Goal: Entertainment & Leisure: Consume media (video, audio)

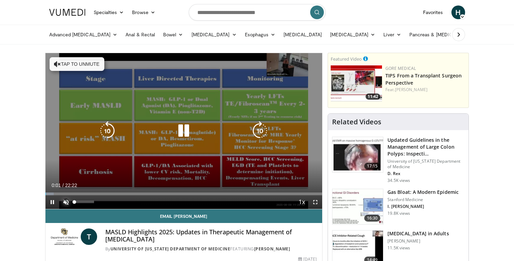
click at [67, 203] on span "Video Player" at bounding box center [66, 202] width 14 height 14
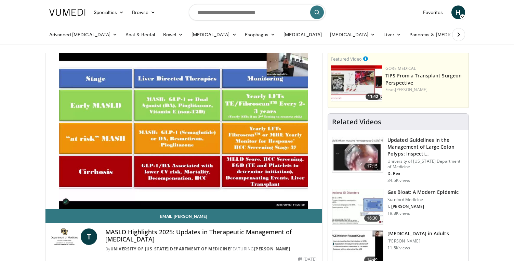
click at [53, 201] on div "10 seconds Tap to unmute" at bounding box center [183, 131] width 277 height 156
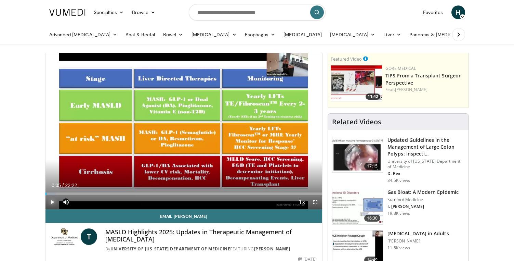
click at [51, 201] on span "Video Player" at bounding box center [52, 202] width 14 height 14
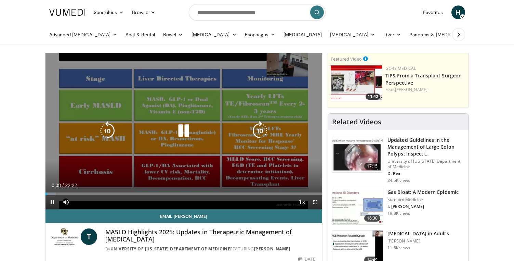
click at [186, 130] on icon "Video Player" at bounding box center [183, 130] width 19 height 19
